Goal: Task Accomplishment & Management: Use online tool/utility

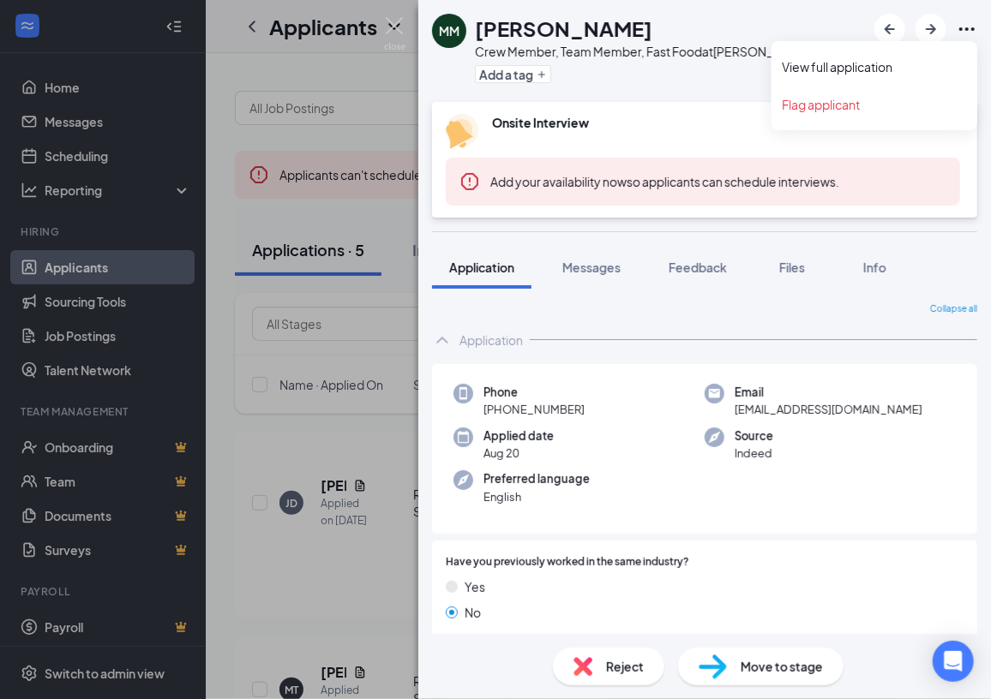
click at [967, 25] on icon "Ellipses" at bounding box center [966, 29] width 21 height 21
click at [878, 63] on link "View full application" at bounding box center [874, 66] width 185 height 17
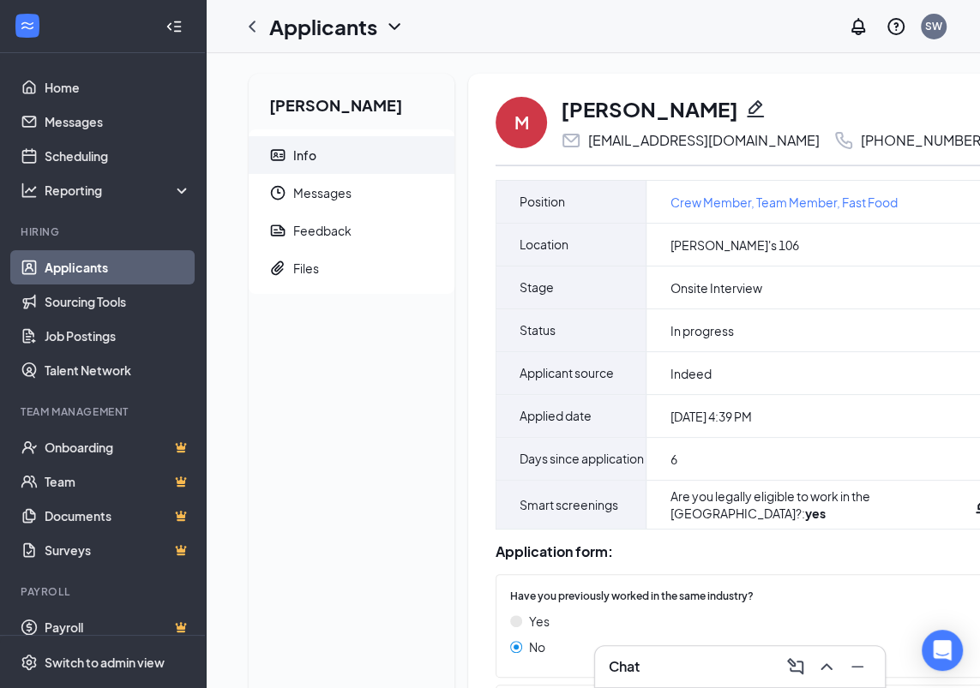
click at [584, 142] on div "[EMAIL_ADDRESS][DOMAIN_NAME]" at bounding box center [690, 140] width 259 height 21
drag, startPoint x: 586, startPoint y: 141, endPoint x: 753, endPoint y: 152, distance: 167.4
copy div "[EMAIL_ADDRESS][DOMAIN_NAME]"
